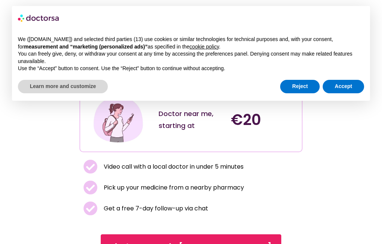
scroll to position [93, 0]
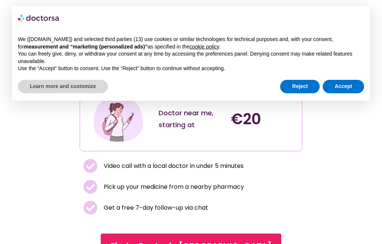
click at [300, 83] on button "Reject" at bounding box center [300, 86] width 40 height 13
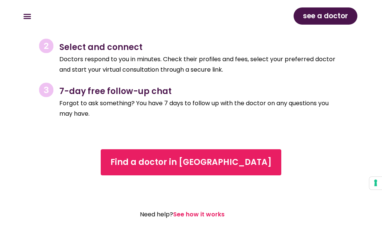
scroll to position [1603, 0]
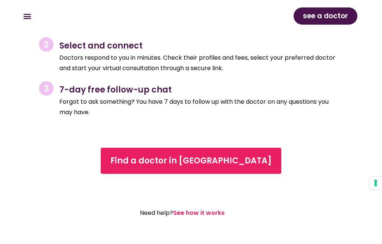
click at [231, 155] on span "Find a doctor in [GEOGRAPHIC_DATA]" at bounding box center [191, 161] width 161 height 12
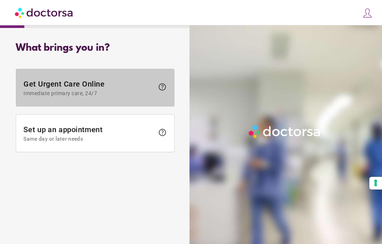
click at [82, 89] on span "Get Urgent Care Online Immediate primary care, 24/7" at bounding box center [89, 88] width 131 height 17
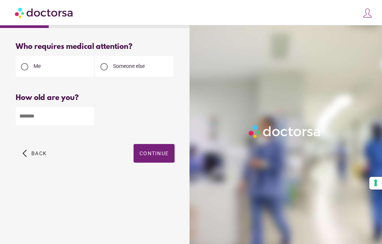
click at [107, 62] on div at bounding box center [104, 66] width 15 height 15
click at [30, 117] on input "number" at bounding box center [55, 116] width 78 height 18
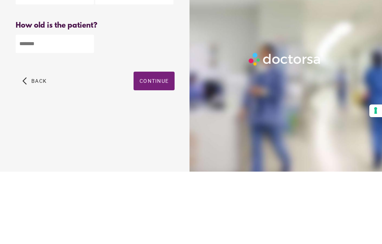
type input "**"
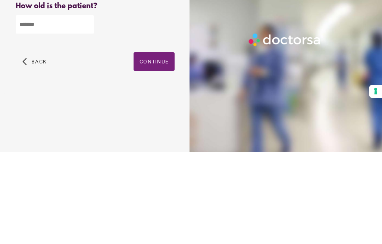
click at [161, 151] on span "Continue" at bounding box center [154, 154] width 29 height 6
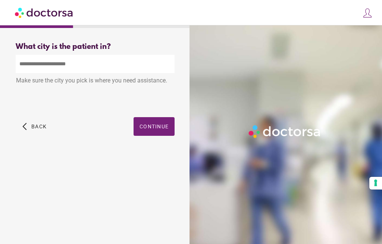
click at [55, 63] on input "text" at bounding box center [95, 64] width 159 height 18
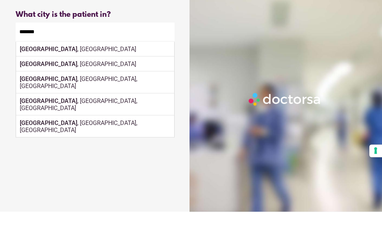
click at [48, 74] on div "Granada , Spain" at bounding box center [95, 81] width 158 height 15
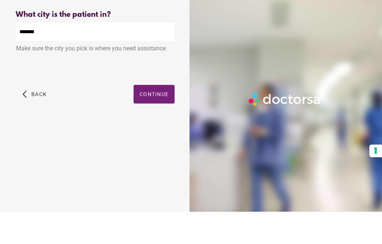
type input "**********"
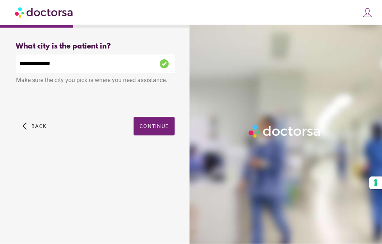
click at [150, 124] on span "Continue" at bounding box center [154, 127] width 29 height 6
